Goal: Find specific page/section: Find specific page/section

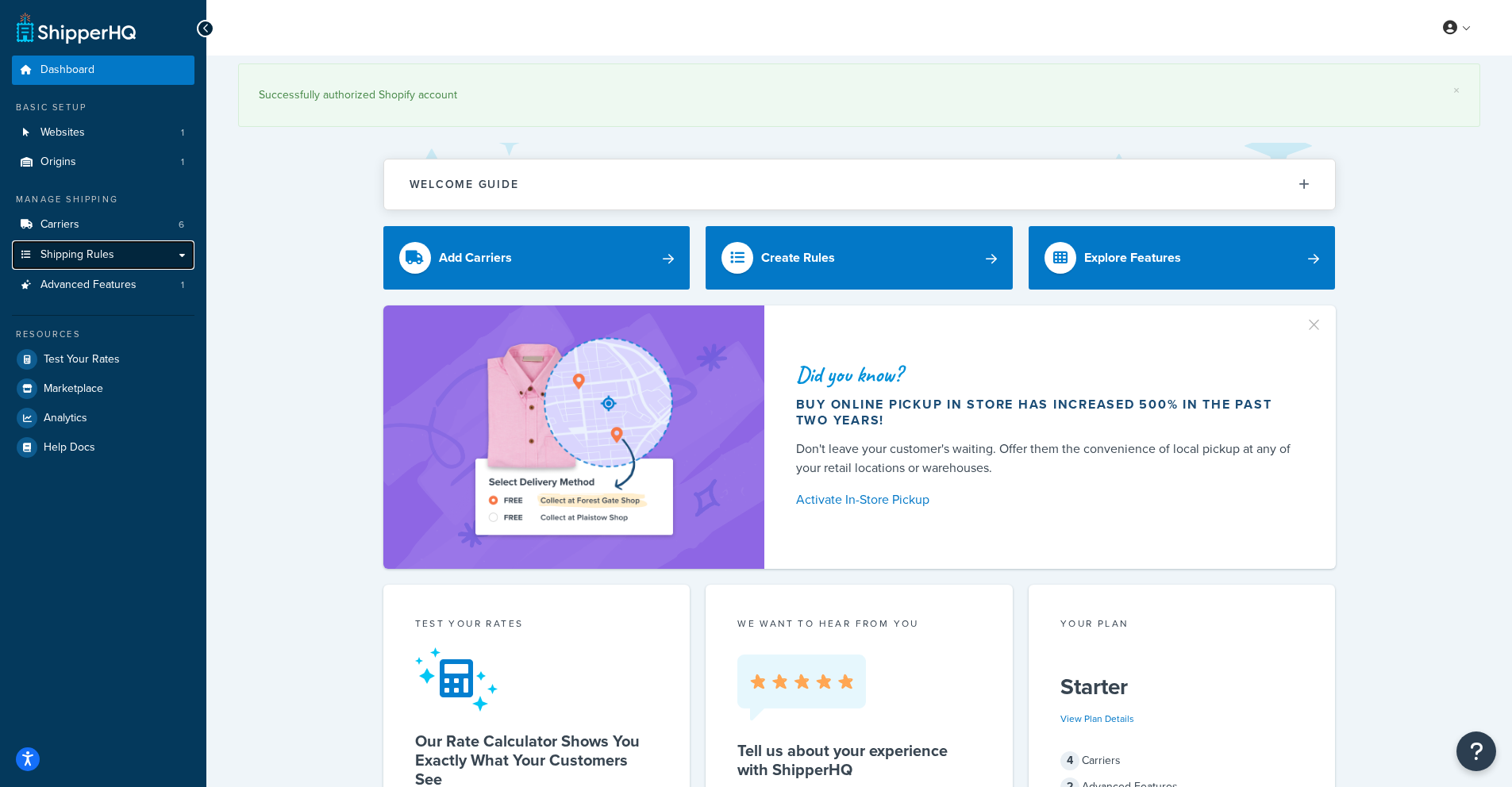
click at [94, 252] on span "Shipping Rules" at bounding box center [77, 255] width 74 height 14
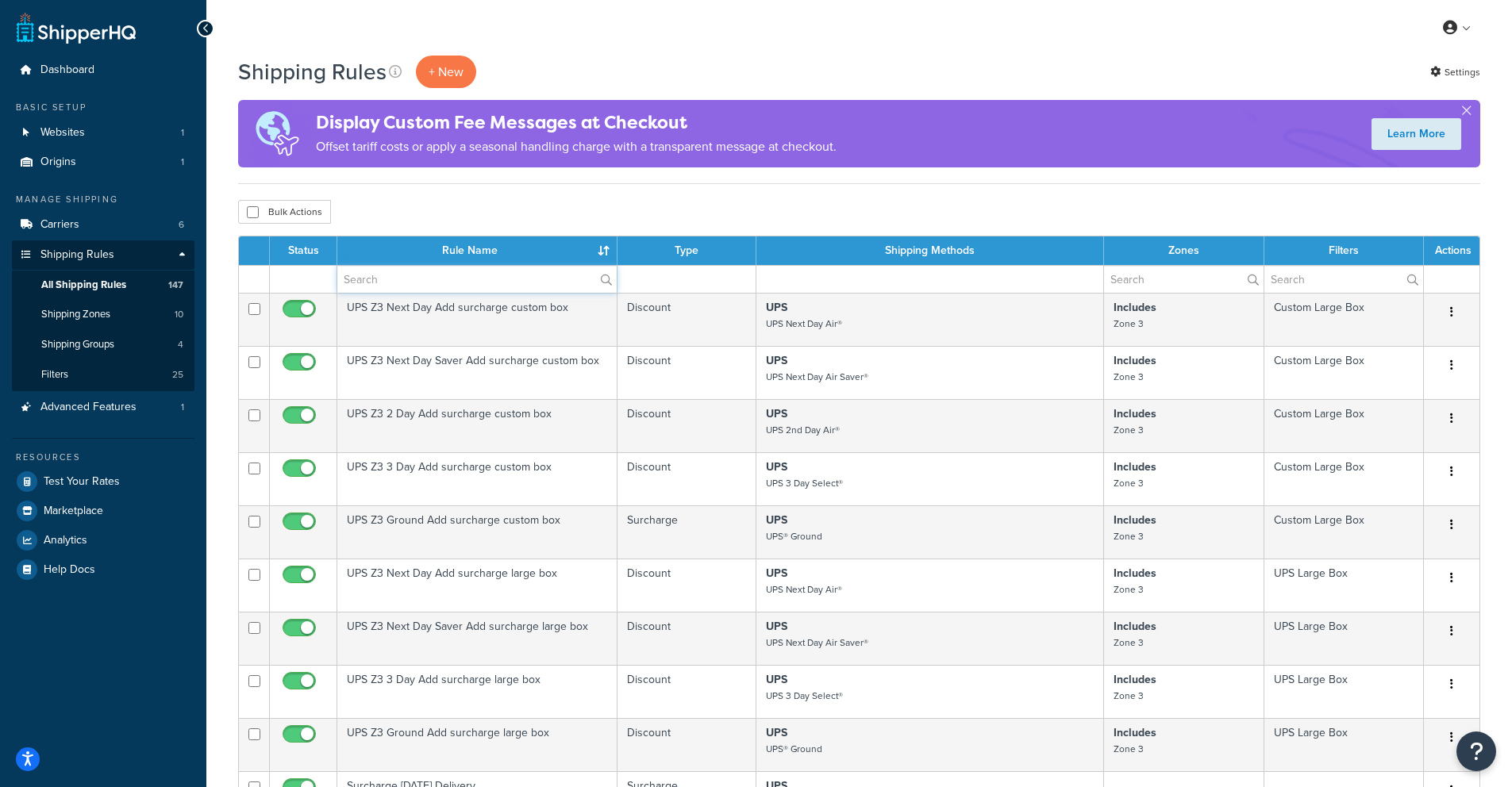
click at [427, 288] on input "text" at bounding box center [476, 279] width 279 height 27
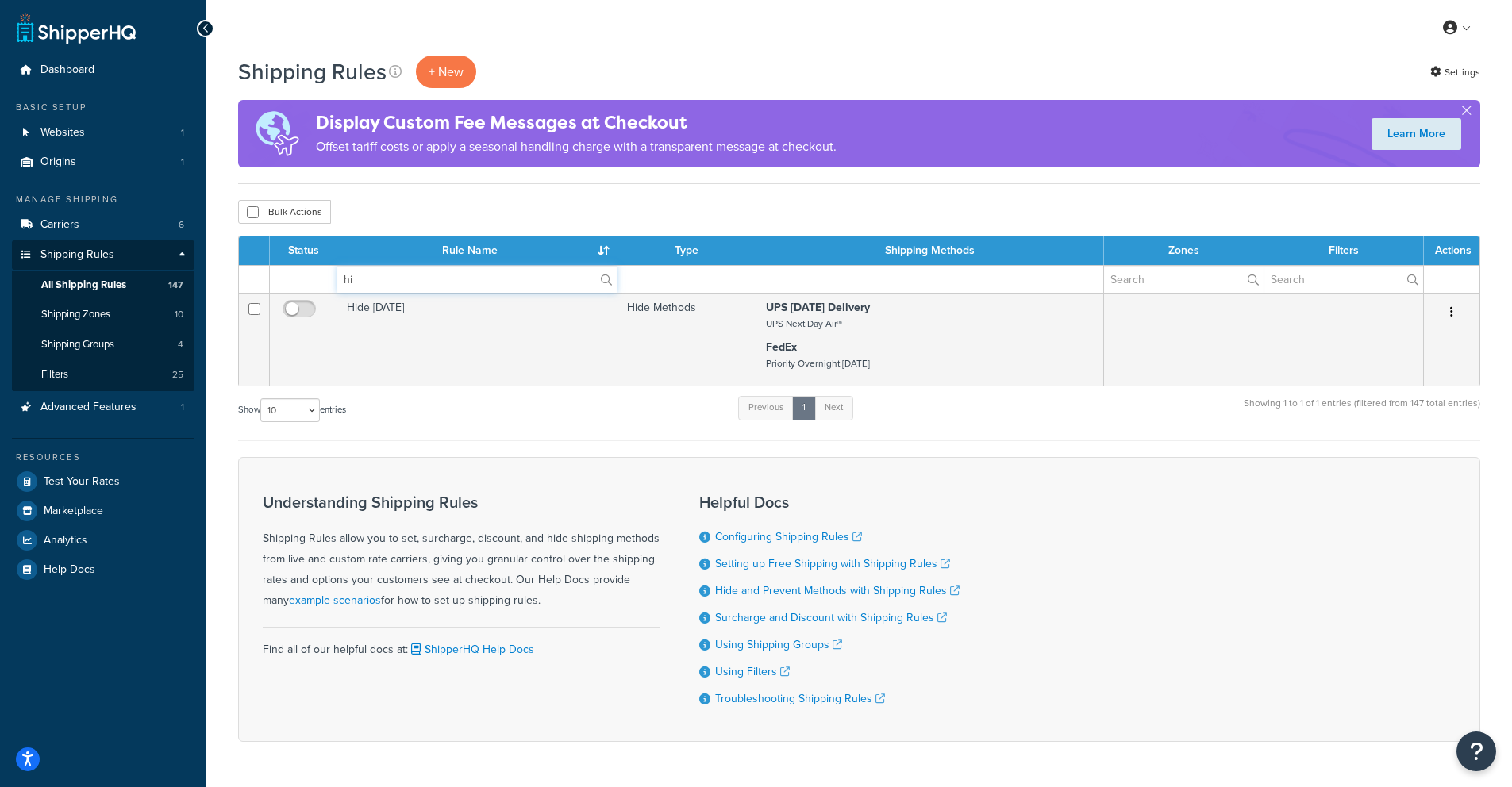
type input "h"
